Goal: Task Accomplishment & Management: Manage account settings

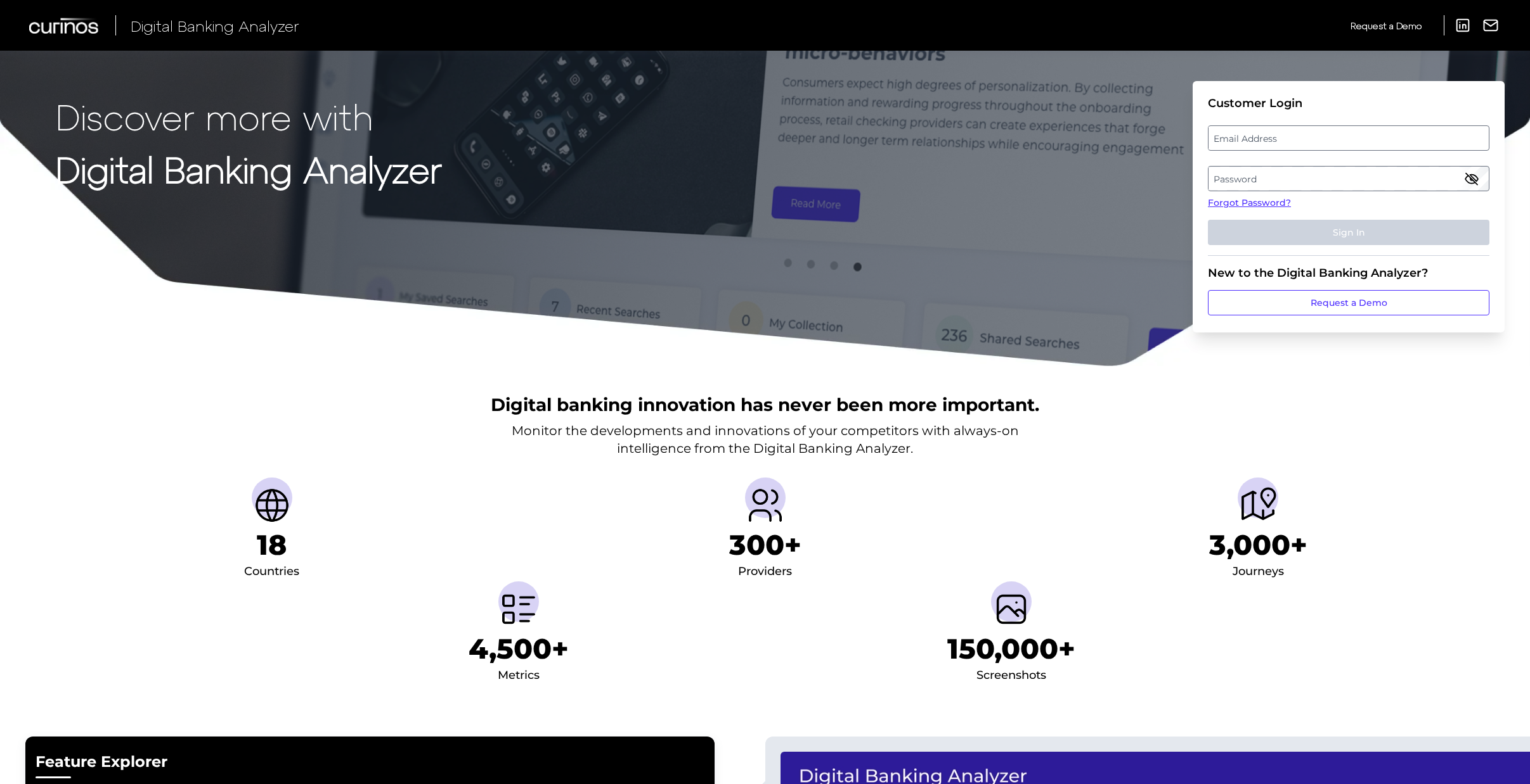
click at [1245, 176] on label "Password" at bounding box center [1348, 179] width 280 height 23
click at [1263, 141] on label "Email Address" at bounding box center [1348, 138] width 280 height 23
click at [1263, 141] on input "email" at bounding box center [1349, 138] width 282 height 26
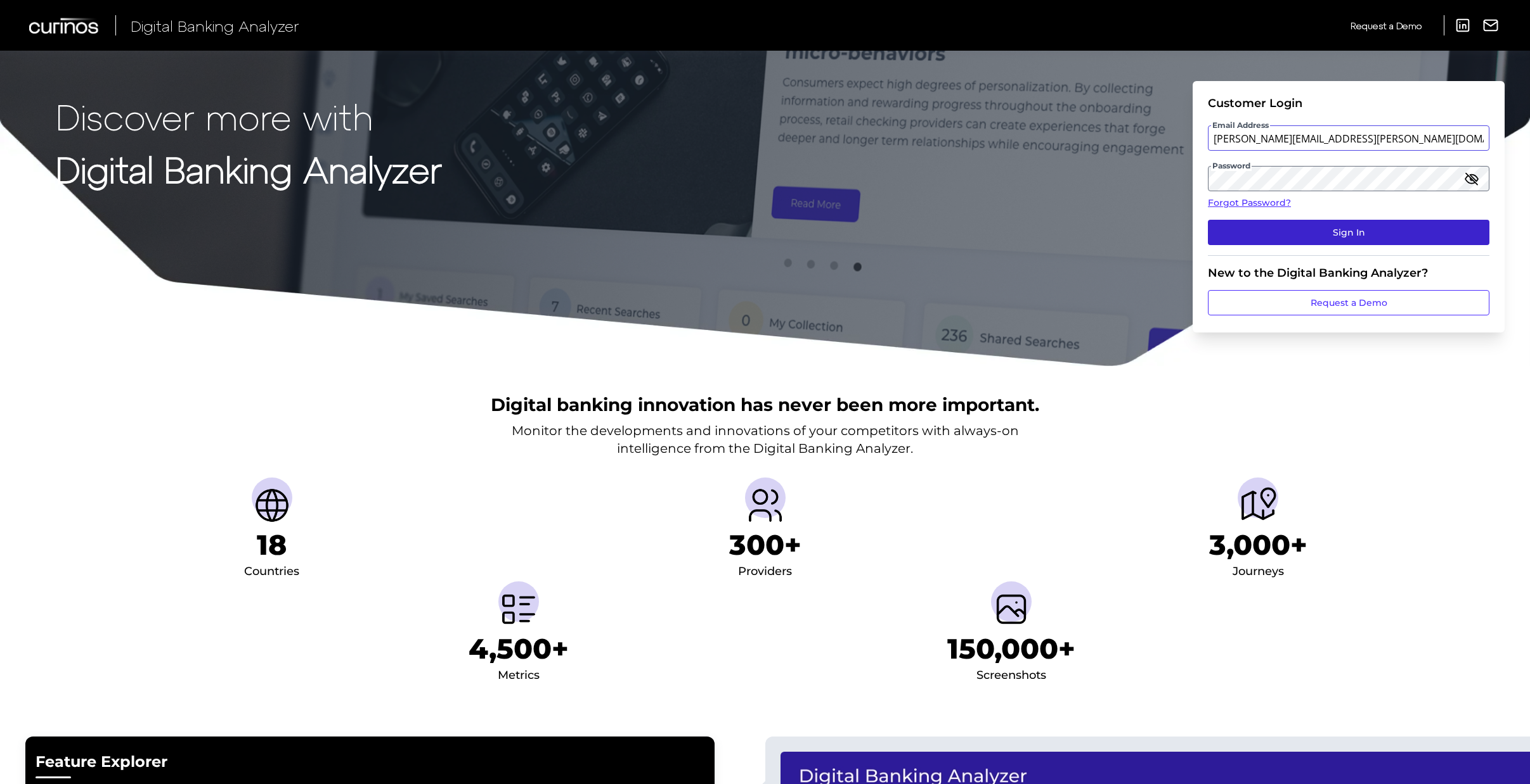
type input "[PERSON_NAME][EMAIL_ADDRESS][PERSON_NAME][DOMAIN_NAME]"
click at [1337, 233] on button "Sign In" at bounding box center [1349, 233] width 282 height 26
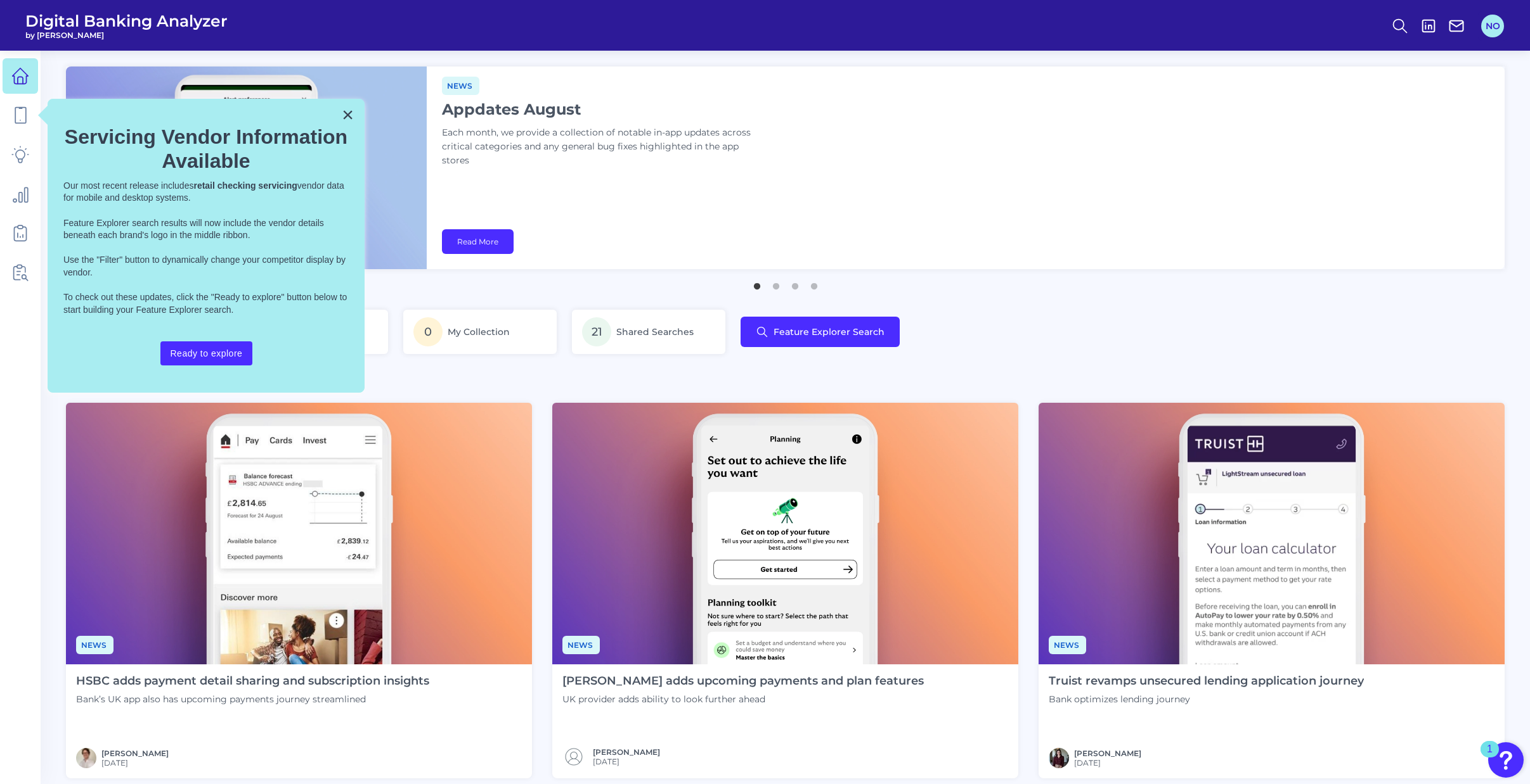
click at [1495, 27] on button "NO" at bounding box center [1491, 26] width 23 height 23
click at [1092, 103] on div "News Appdates August Each month, we provide a collection of notable in-app upda…" at bounding box center [965, 167] width 1078 height 202
click at [343, 113] on button "×" at bounding box center [347, 115] width 12 height 20
